Goal: Task Accomplishment & Management: Use online tool/utility

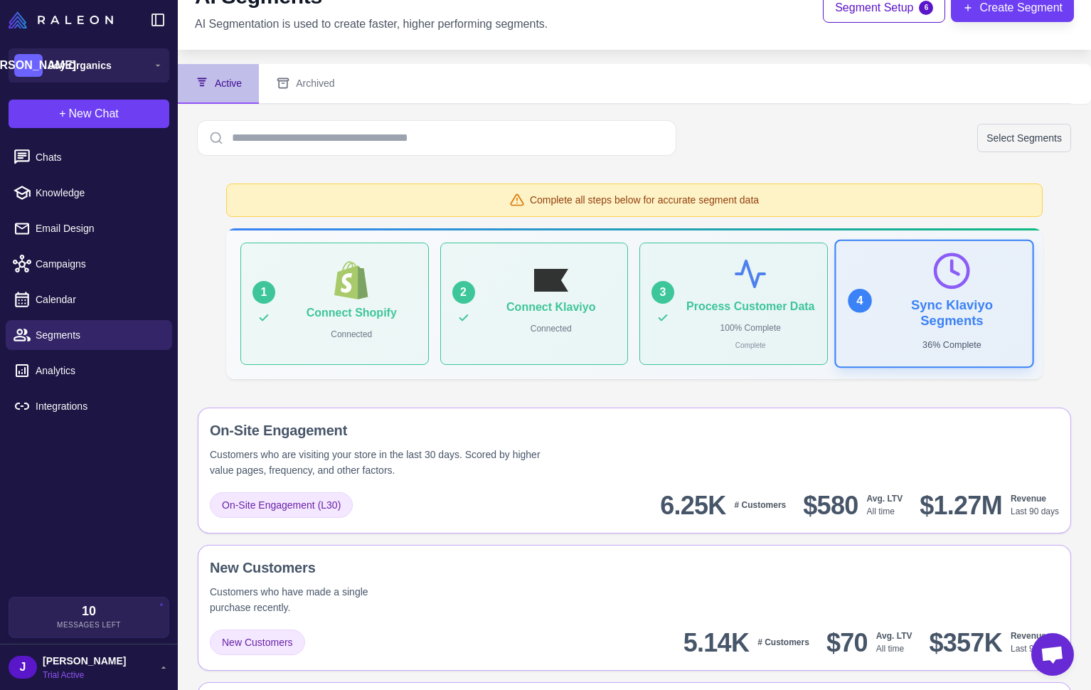
scroll to position [36, 0]
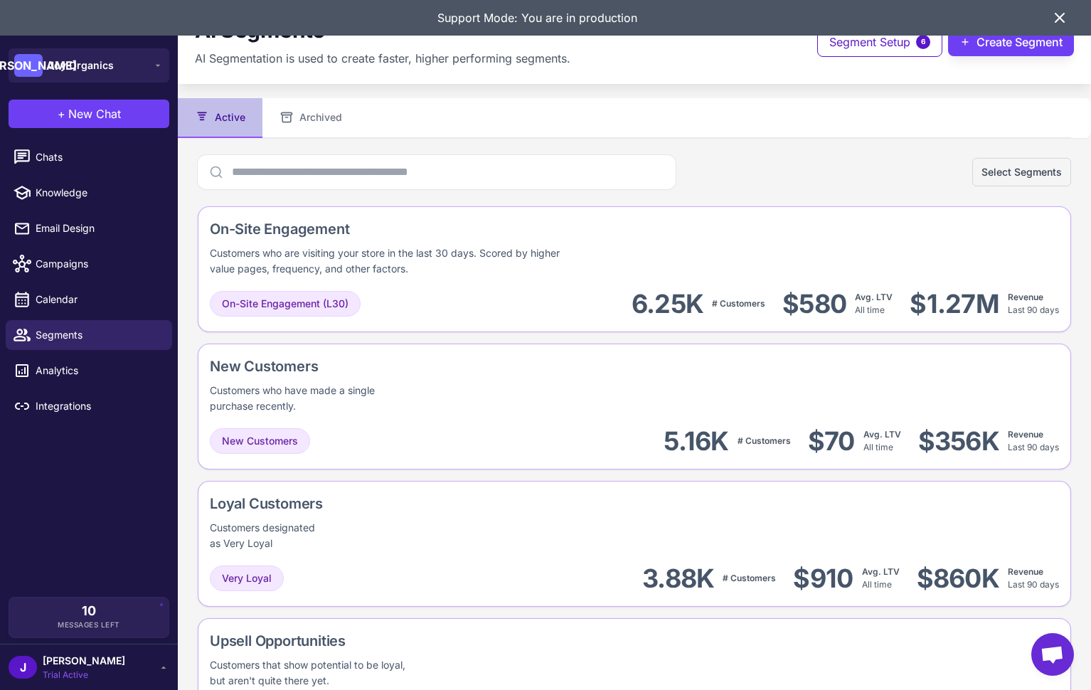
click at [1065, 14] on icon at bounding box center [1059, 17] width 17 height 17
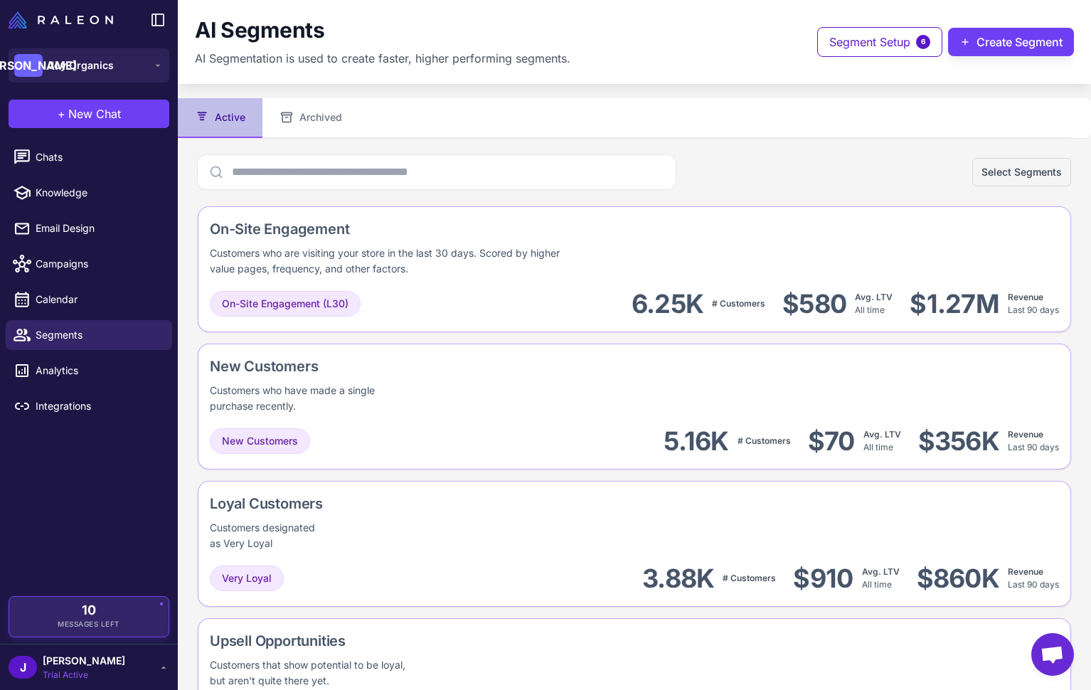
click at [148, 616] on div "10 Messages Left" at bounding box center [88, 617] width 139 height 26
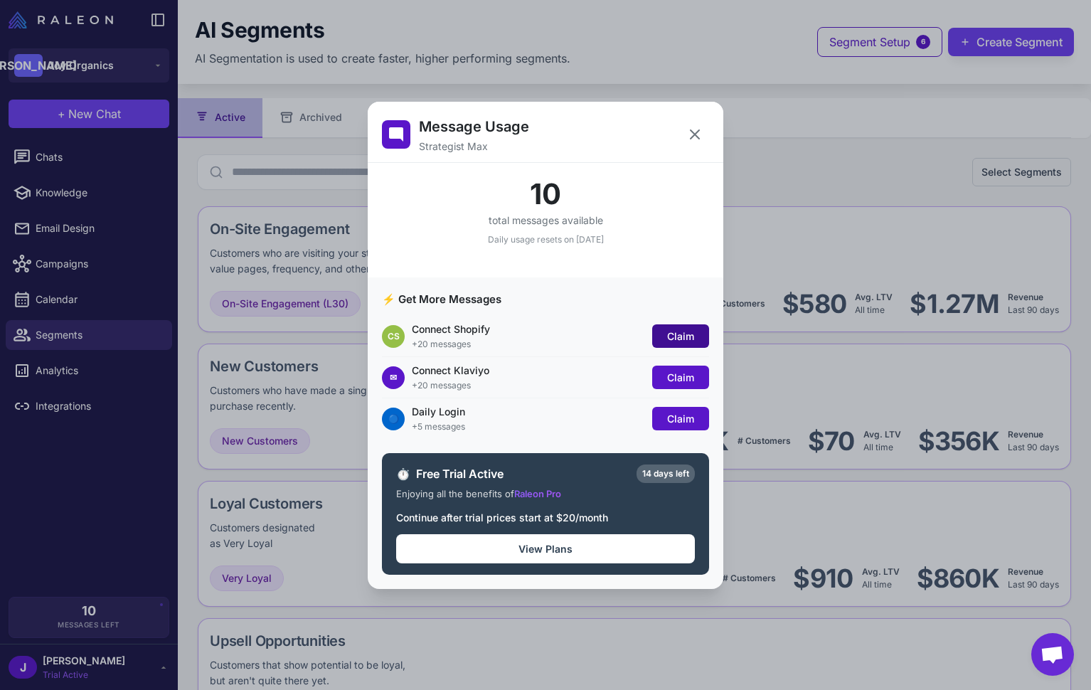
click at [685, 339] on span "Claim" at bounding box center [680, 336] width 27 height 12
click at [681, 378] on span "Claim" at bounding box center [680, 377] width 27 height 12
click at [683, 432] on div "🔵 Daily Login +5 messages Claim" at bounding box center [545, 418] width 327 height 41
click at [681, 415] on span "Claim" at bounding box center [680, 418] width 27 height 12
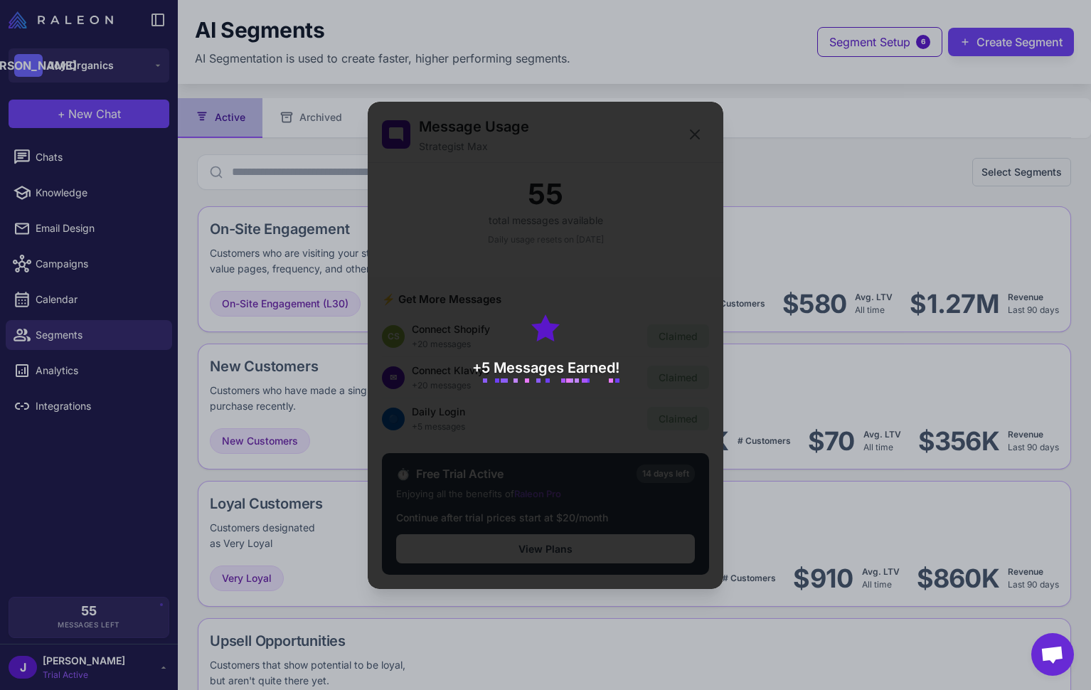
click at [694, 137] on div "+5 Messages Earned!" at bounding box center [546, 345] width 356 height 487
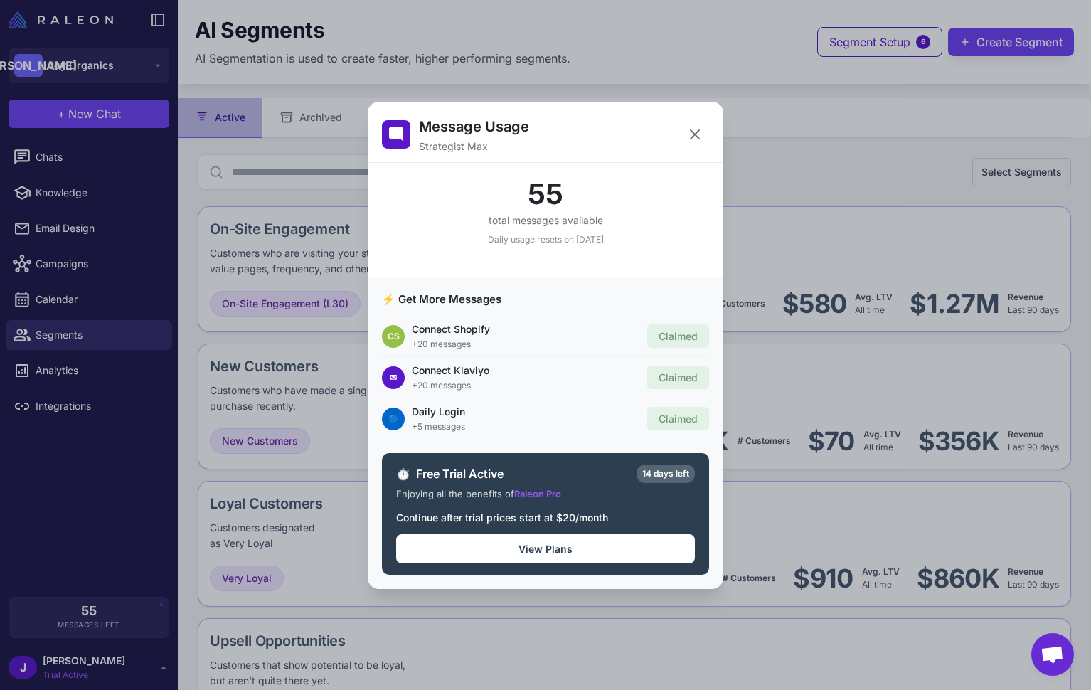
click at [694, 137] on icon at bounding box center [694, 134] width 17 height 17
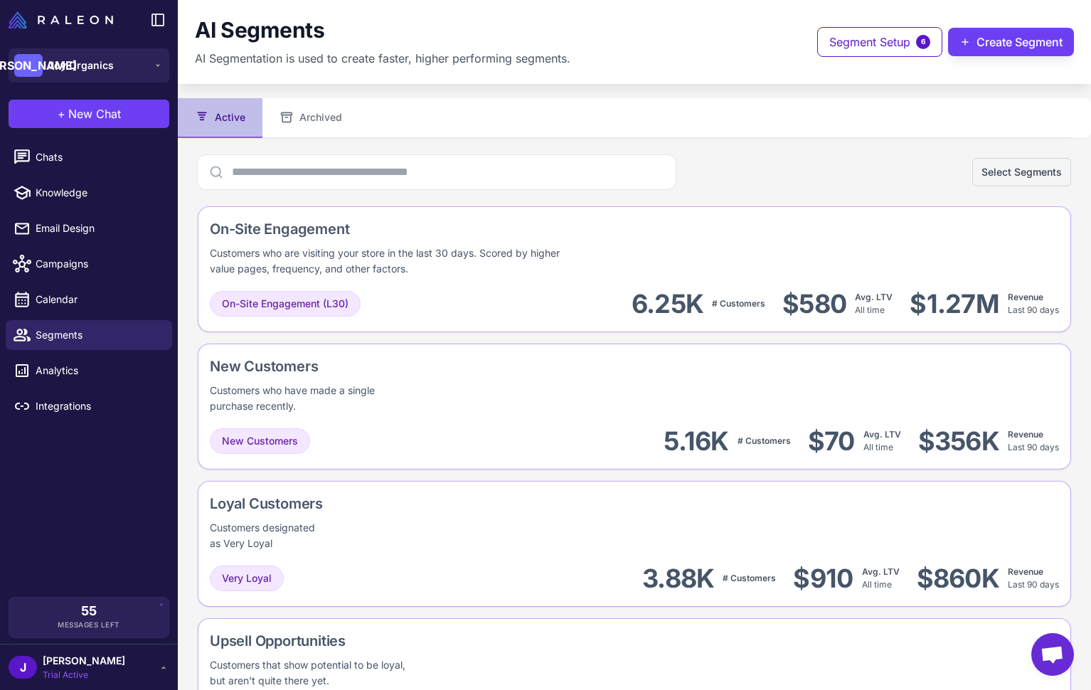
click at [713, 42] on div "AI Segments AI Segmentation is used to create faster, higher performing segment…" at bounding box center [634, 42] width 879 height 50
click at [744, 167] on div "Select Segments" at bounding box center [634, 172] width 873 height 34
click at [1012, 40] on button "Create Segment" at bounding box center [1011, 42] width 126 height 28
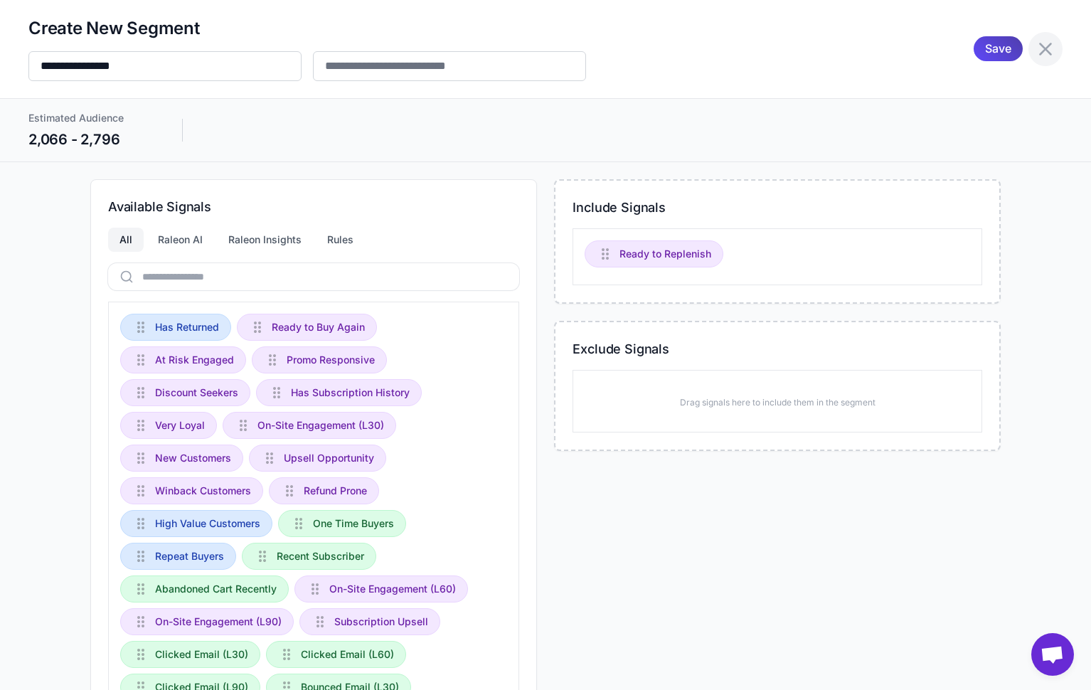
click at [1046, 50] on icon at bounding box center [1045, 49] width 13 height 13
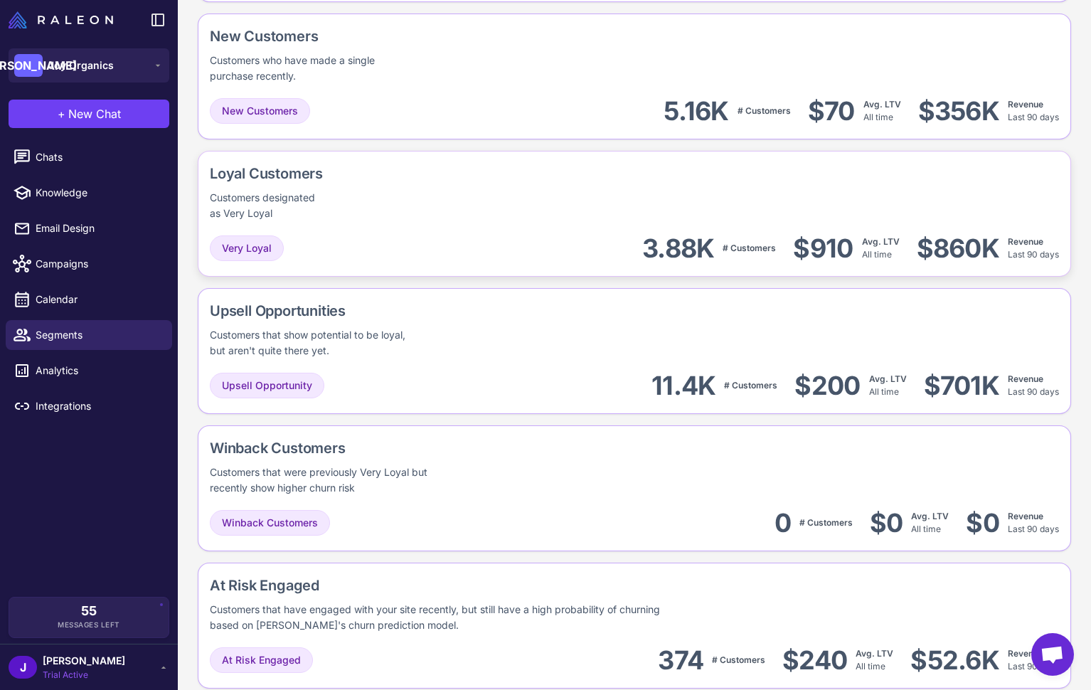
scroll to position [897, 0]
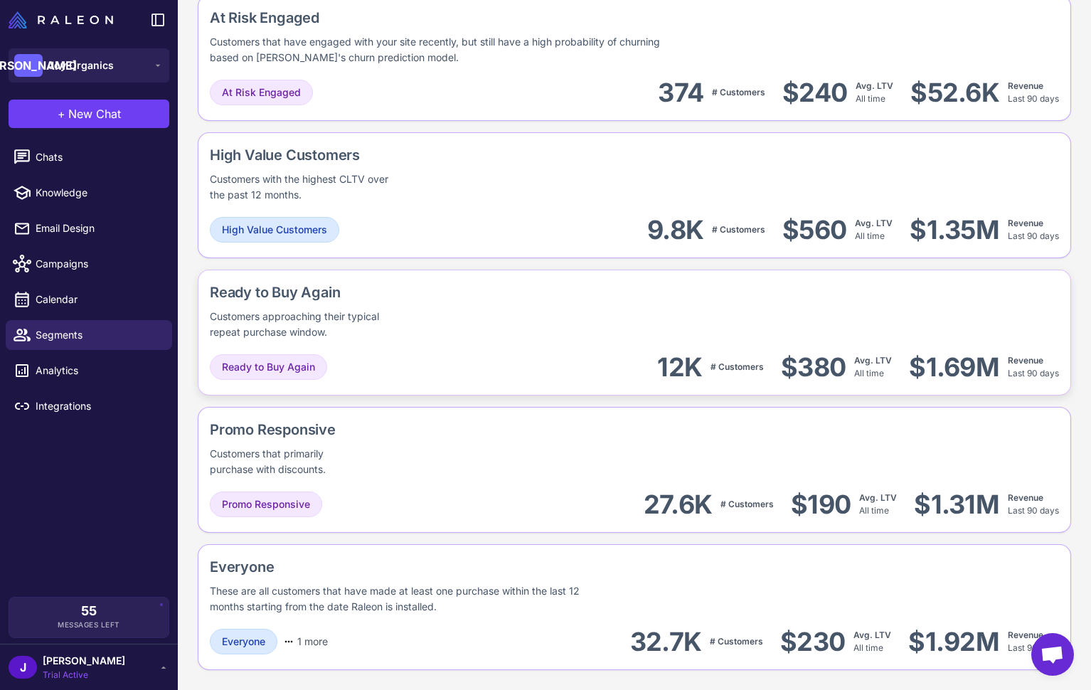
click at [518, 343] on div "Ready to Buy Again Customers approaching their typical repeat purchase window. …" at bounding box center [634, 333] width 873 height 126
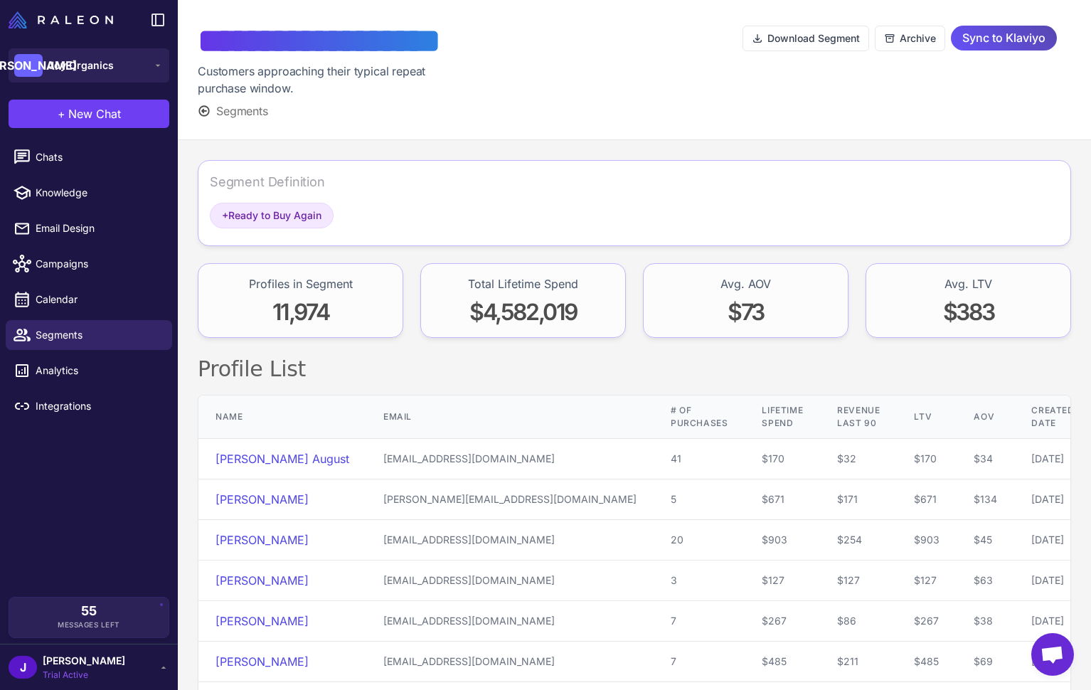
click at [998, 37] on span "Sync to Klaviyo" at bounding box center [1003, 38] width 83 height 25
click at [900, 378] on h2 "Profile List" at bounding box center [634, 369] width 873 height 28
drag, startPoint x: 920, startPoint y: 452, endPoint x: 926, endPoint y: 421, distance: 31.2
click at [924, 449] on table "Name Email # of Purchases Lifetime Spend Revenue Last 90 LTV AOV Created Date A…" at bounding box center [644, 619] width 893 height 448
click at [893, 375] on h2 "Profile List" at bounding box center [634, 369] width 873 height 28
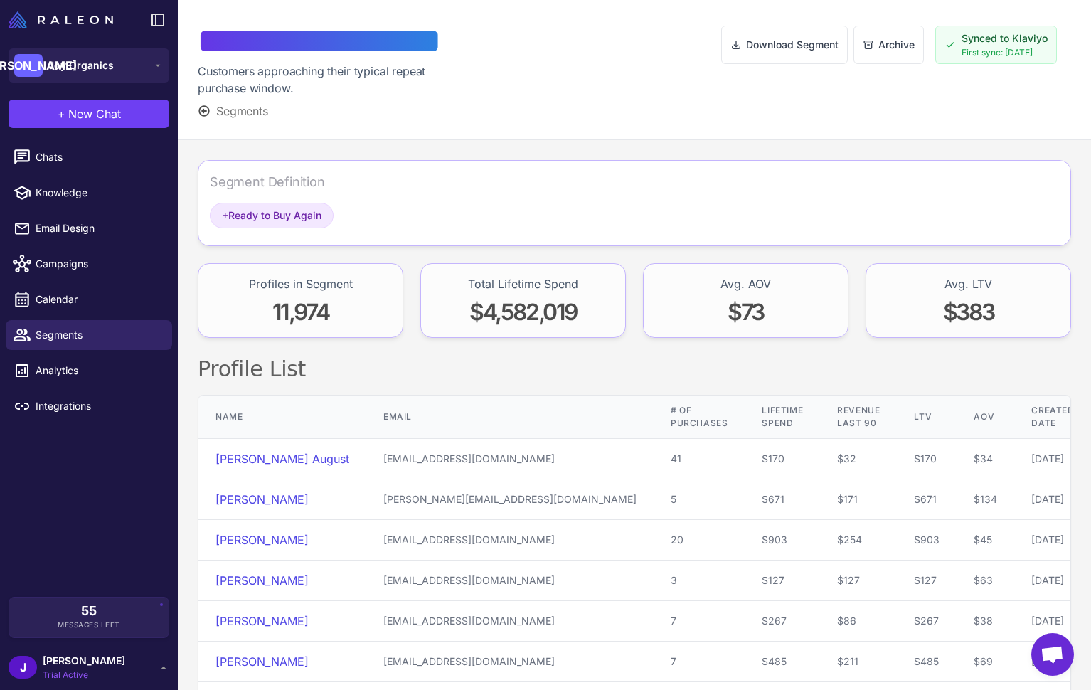
click at [1020, 91] on div "Download Segment Archive Synced to Klaviyo First sync: 09/26/2025" at bounding box center [896, 70] width 350 height 100
